Goal: Check status: Check status

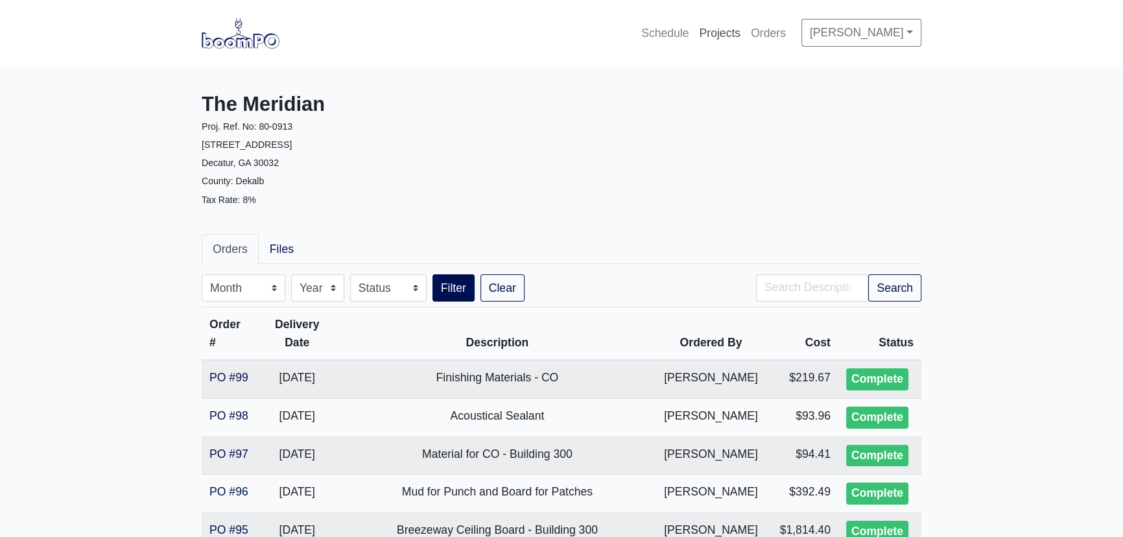
click at [707, 30] on link "Projects" at bounding box center [720, 33] width 52 height 29
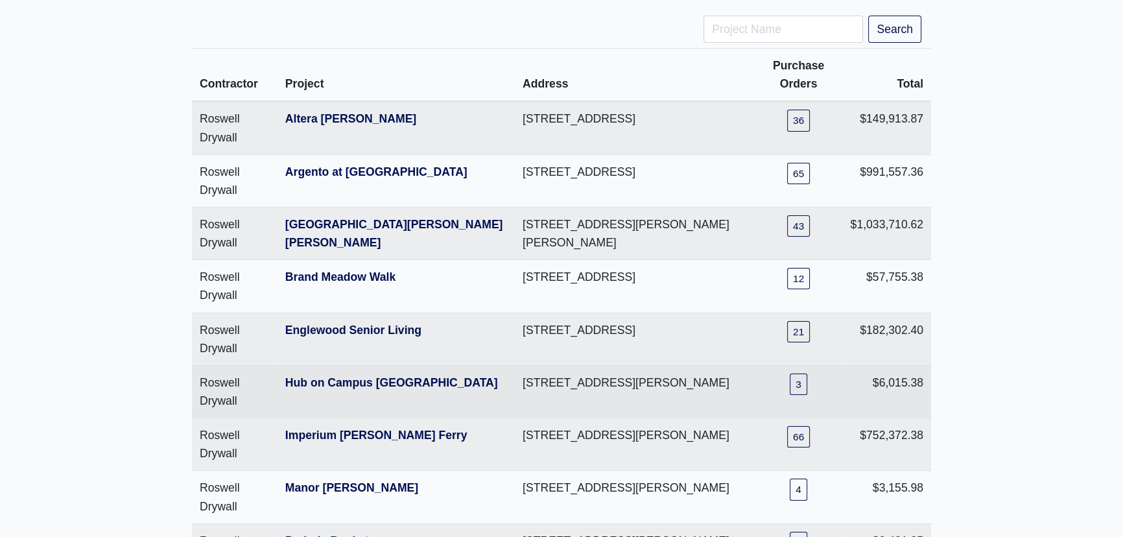
scroll to position [117, 0]
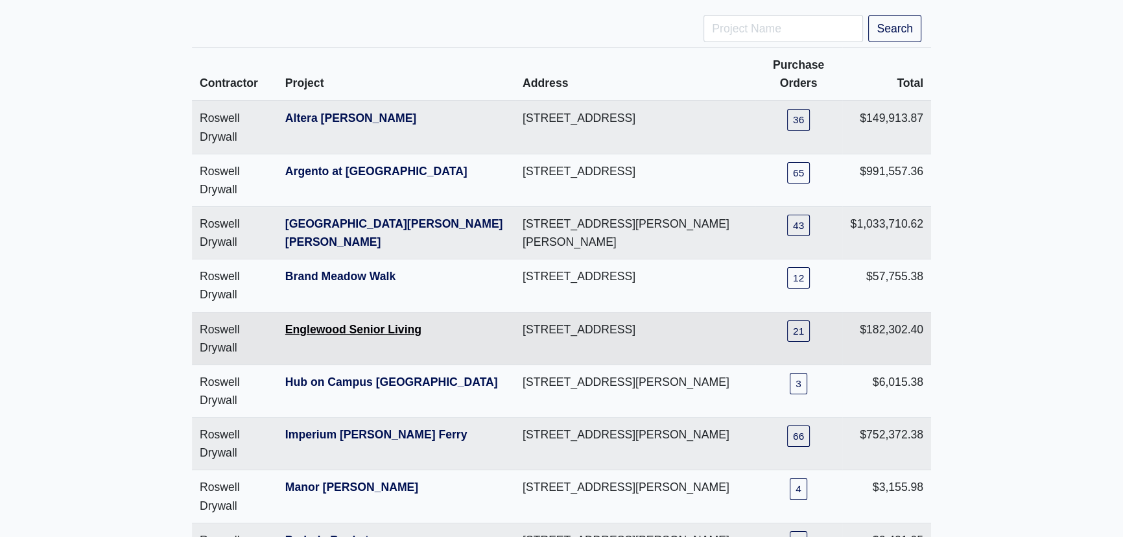
click at [355, 325] on link "Englewood Senior Living" at bounding box center [353, 329] width 136 height 13
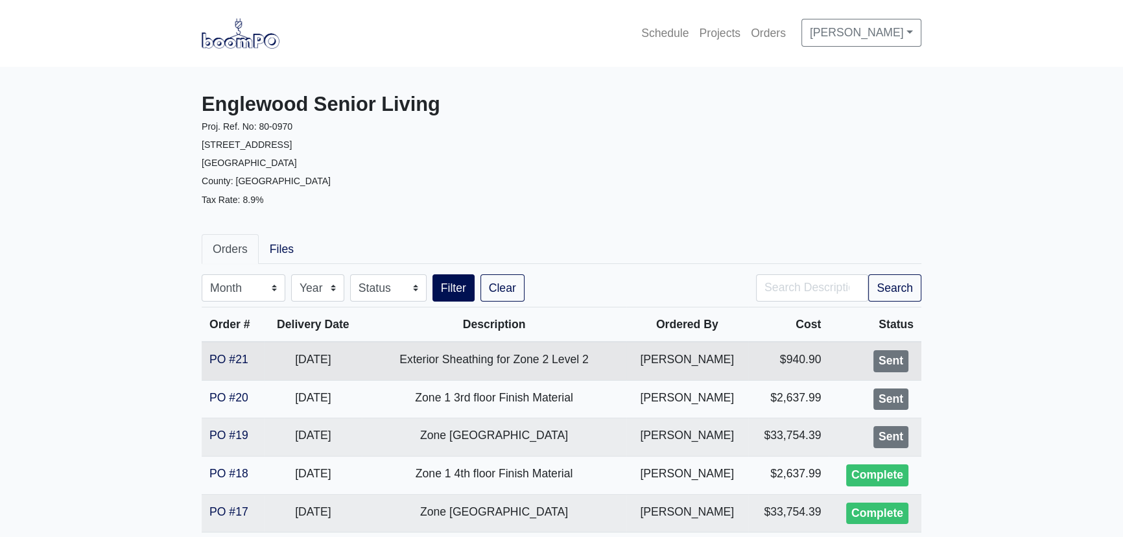
click at [306, 360] on td "[DATE]" at bounding box center [313, 361] width 98 height 38
click at [226, 354] on link "PO #21" at bounding box center [228, 359] width 39 height 13
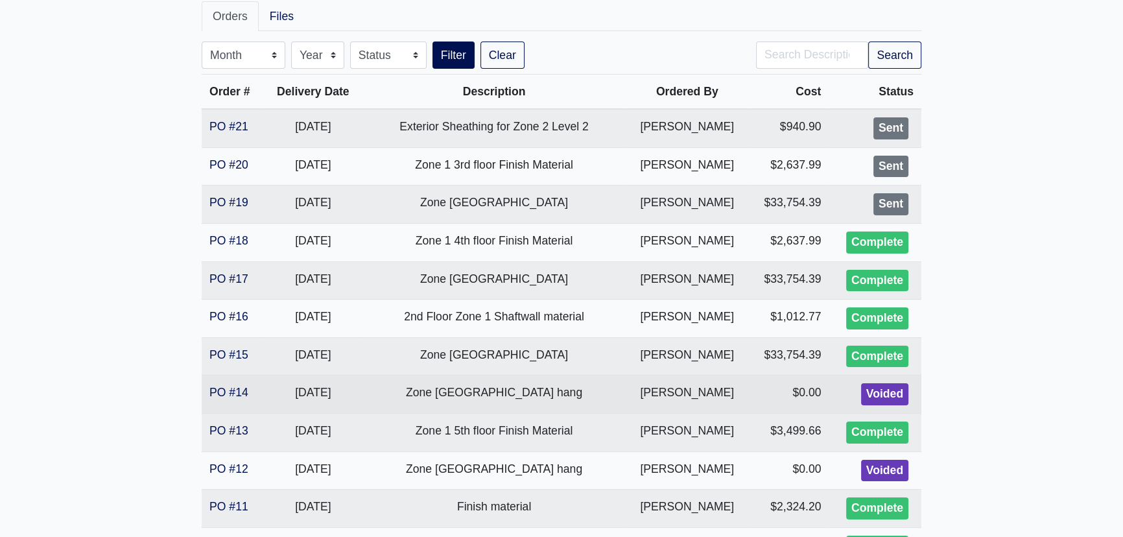
scroll to position [196, 0]
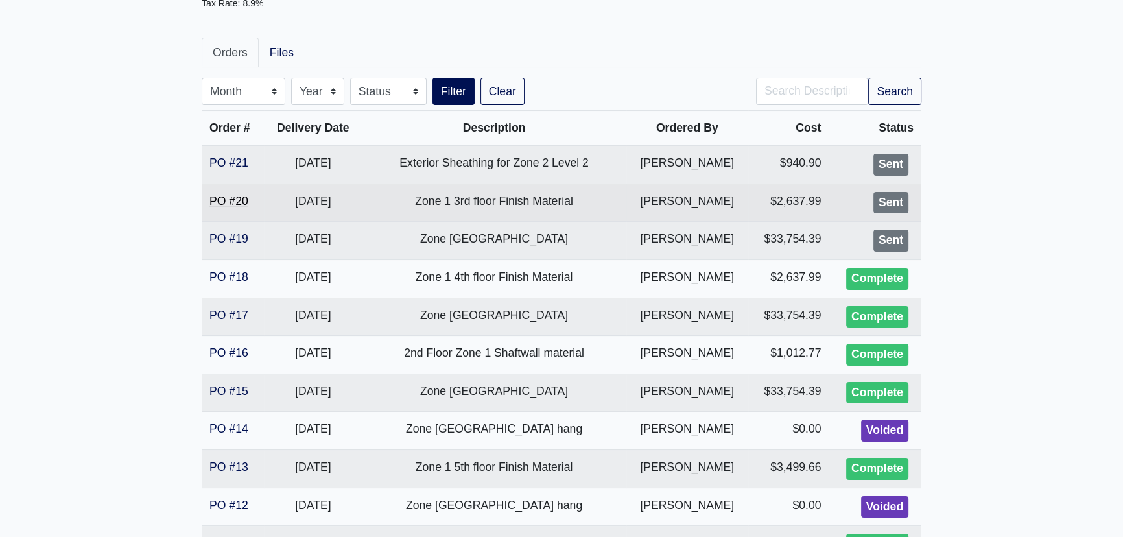
click at [242, 200] on link "PO #20" at bounding box center [228, 200] width 39 height 13
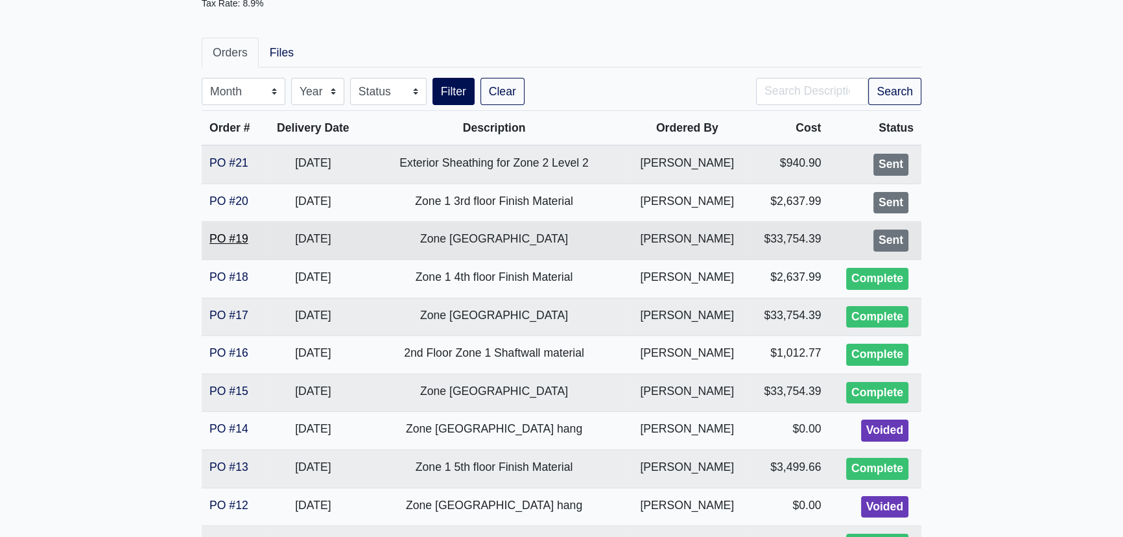
click at [220, 242] on link "PO #19" at bounding box center [228, 238] width 39 height 13
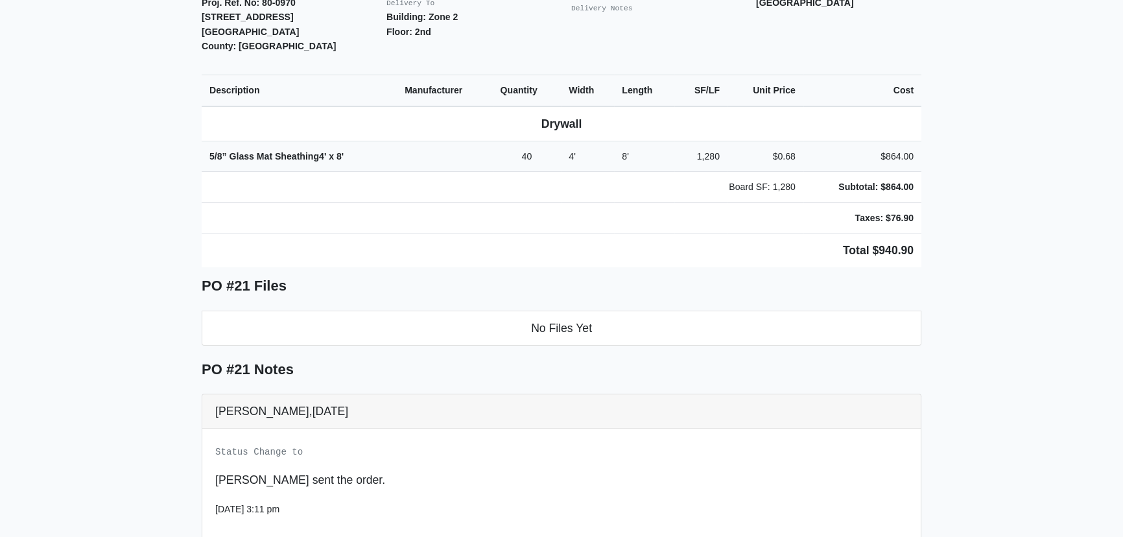
scroll to position [412, 0]
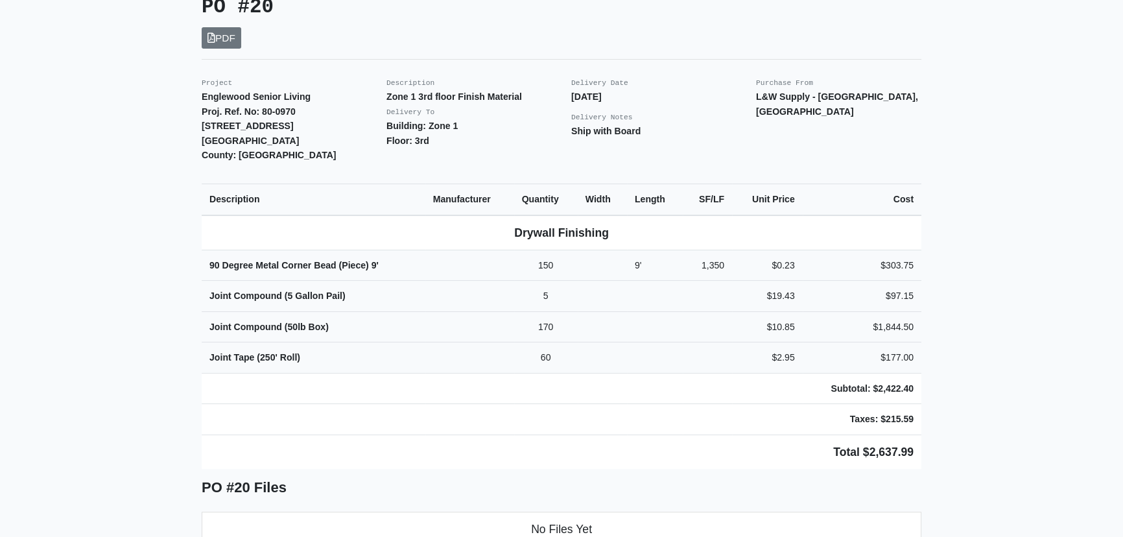
scroll to position [294, 0]
